Goal: Task Accomplishment & Management: Complete application form

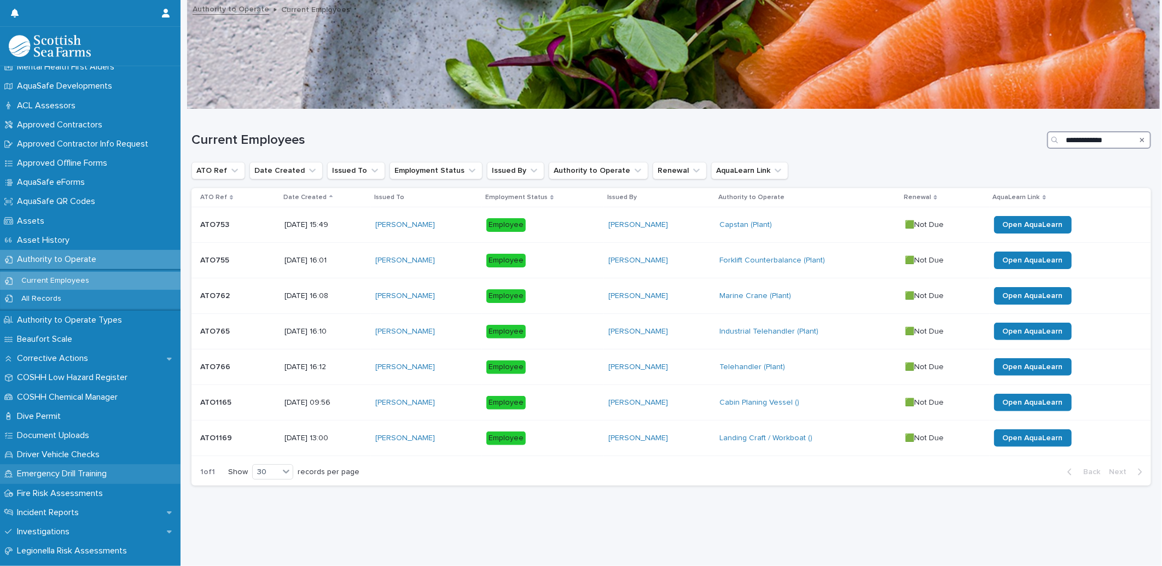
scroll to position [61, 0]
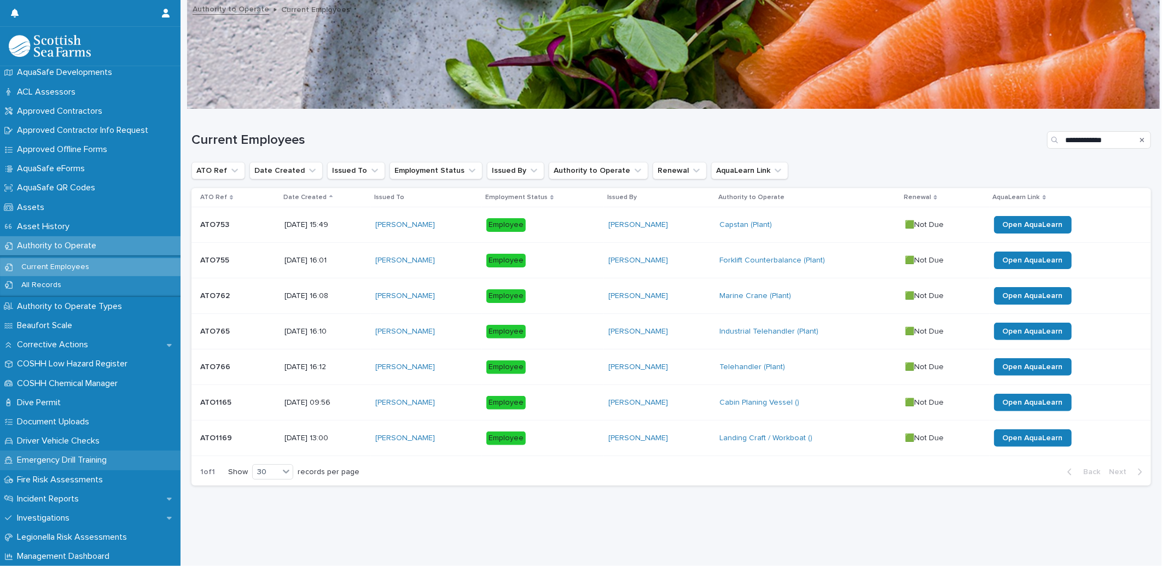
click at [112, 463] on p "Emergency Drill Training" at bounding box center [64, 460] width 103 height 10
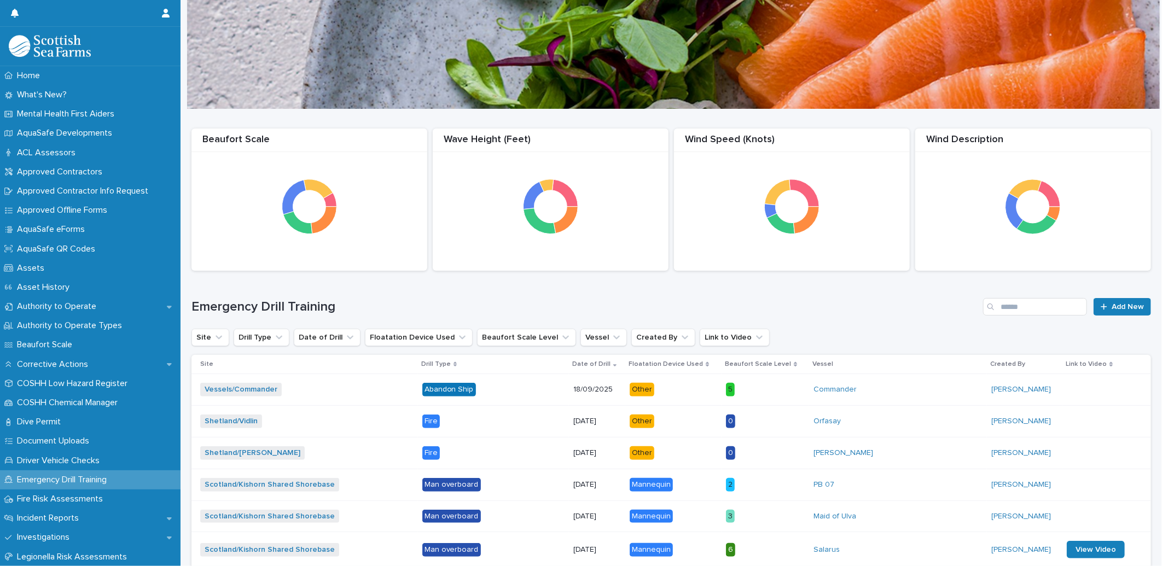
click at [1029, 296] on div "Emergency Drill Training Add New" at bounding box center [670, 302] width 959 height 53
click at [1029, 297] on div "Emergency Drill Training Add New" at bounding box center [670, 302] width 959 height 53
click at [1029, 300] on input "Search" at bounding box center [1035, 307] width 104 height 18
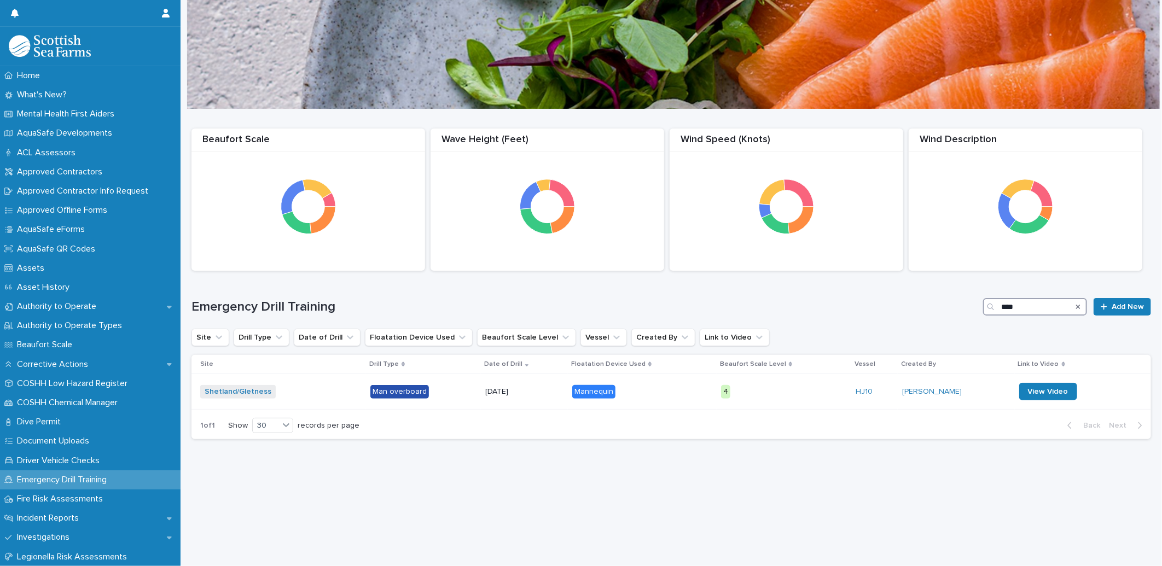
type input "****"
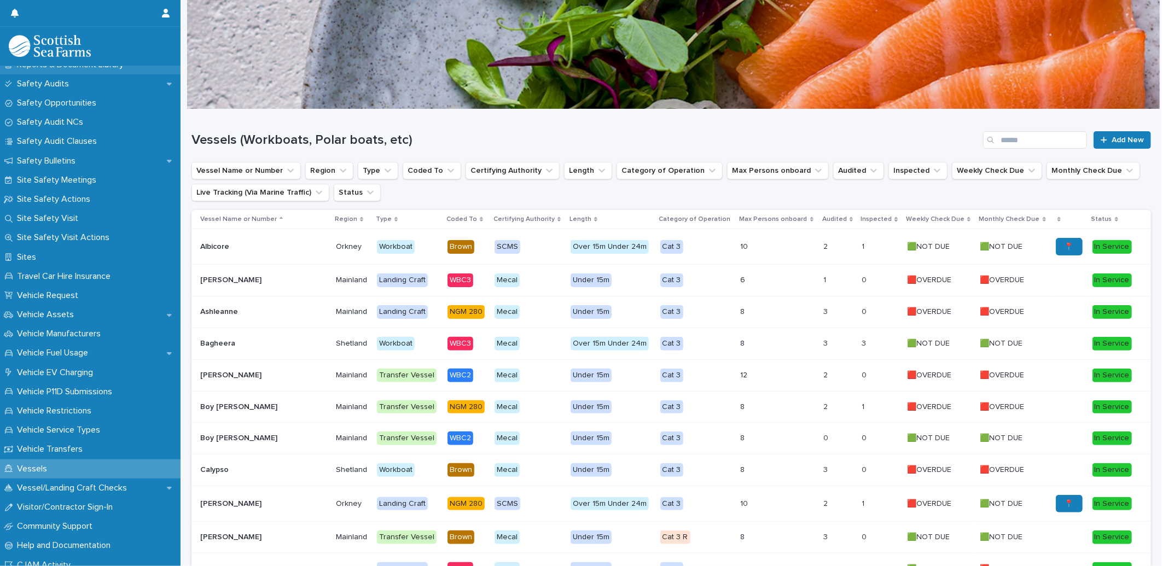
scroll to position [722, 0]
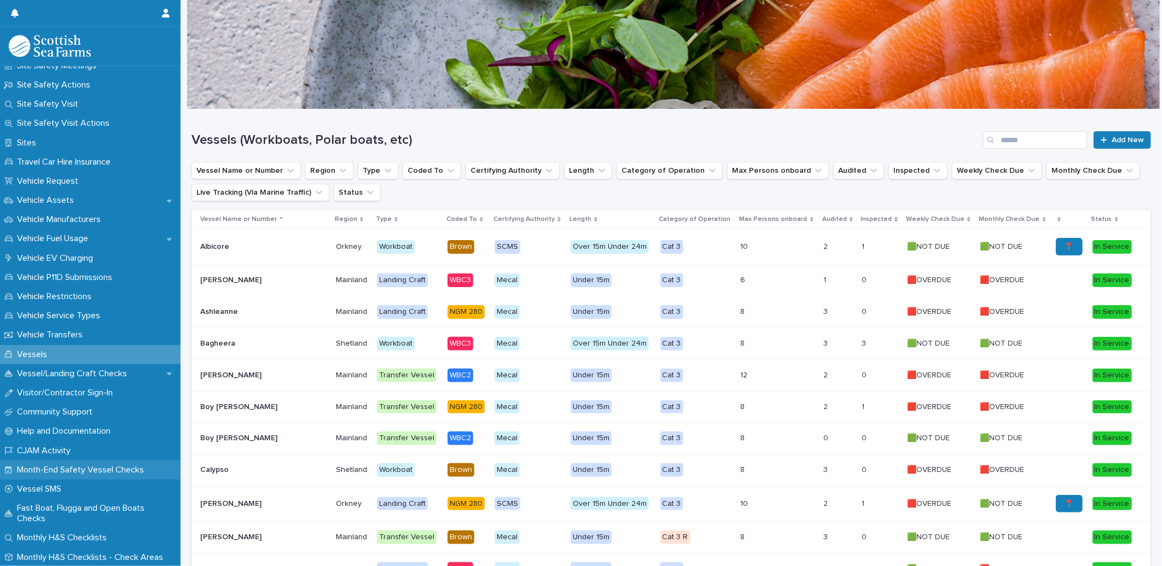
click at [55, 467] on p "Month-End Safety Vessel Checks" at bounding box center [83, 470] width 140 height 10
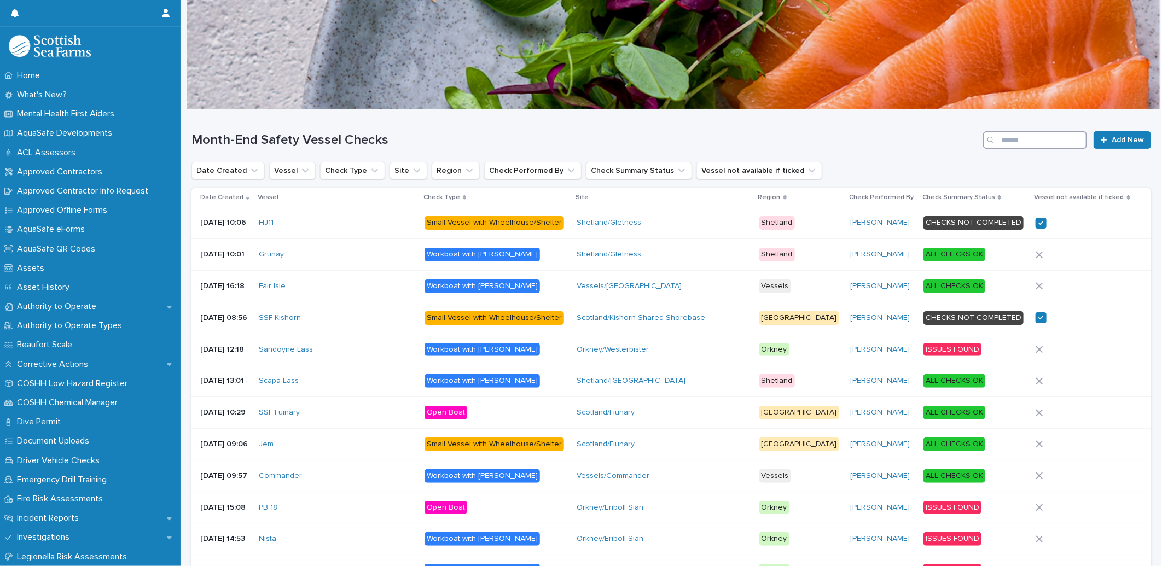
click at [1017, 139] on input "Search" at bounding box center [1035, 140] width 104 height 18
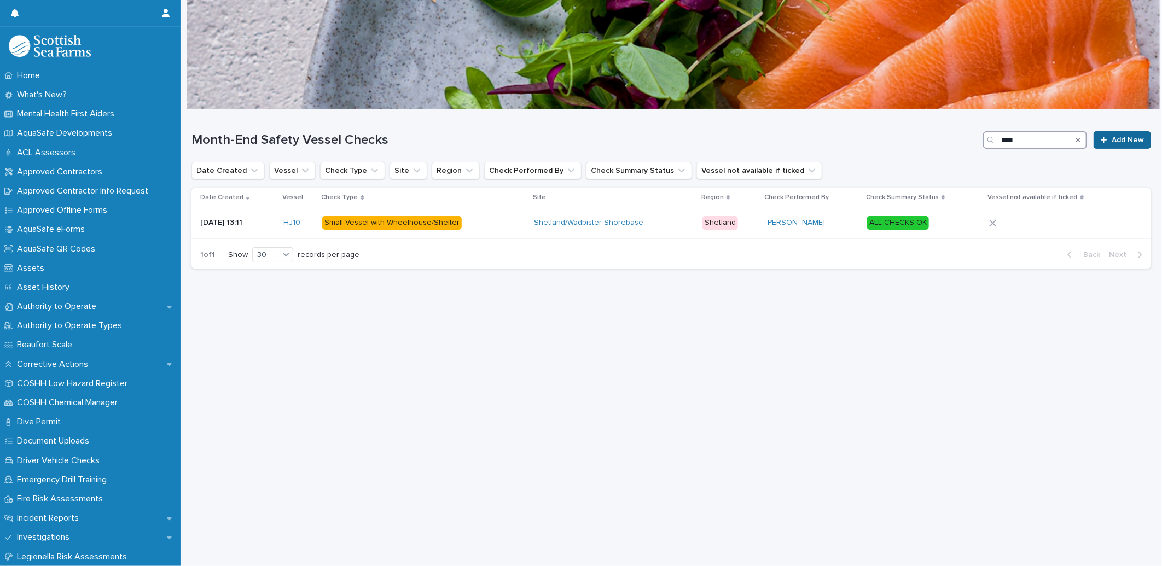
type input "****"
click at [1121, 139] on span "Add New" at bounding box center [1127, 140] width 32 height 8
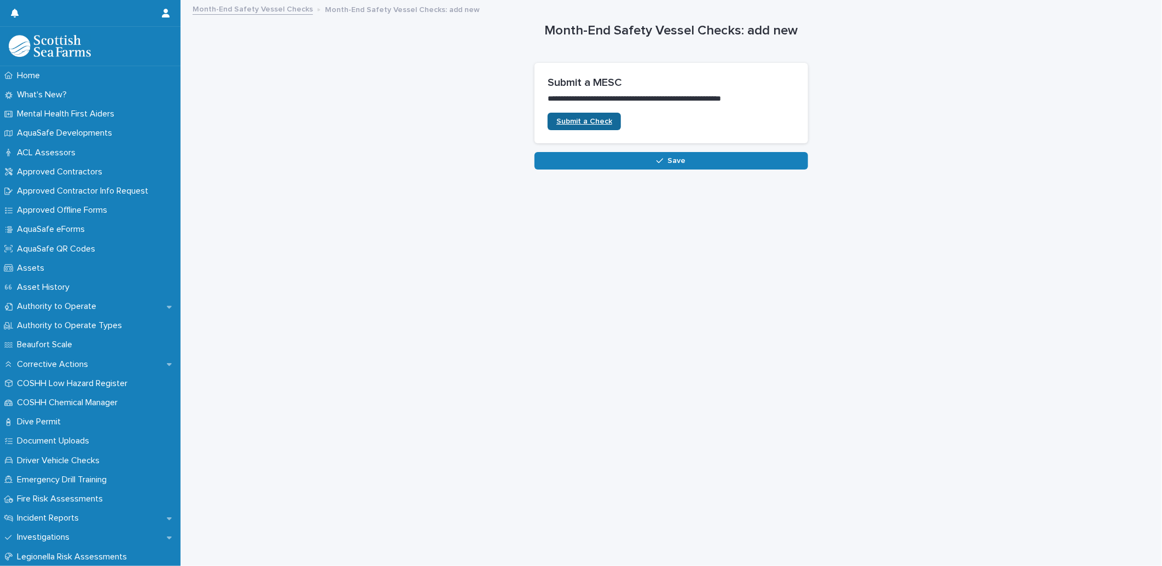
click at [602, 116] on link "Submit a Check" at bounding box center [583, 122] width 73 height 18
